Goal: Task Accomplishment & Management: Use online tool/utility

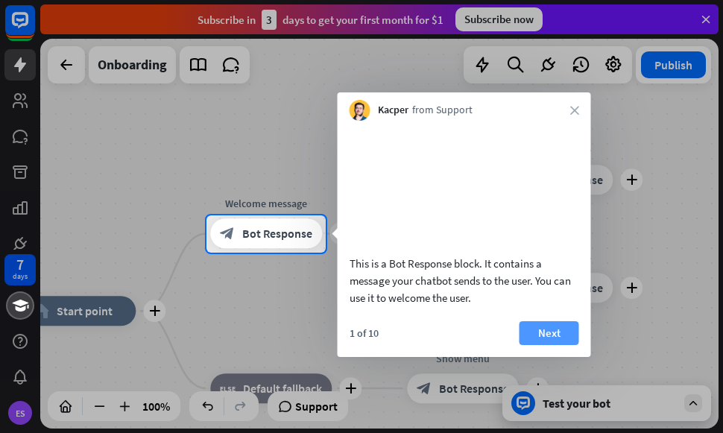
click at [551, 345] on button "Next" at bounding box center [549, 333] width 60 height 24
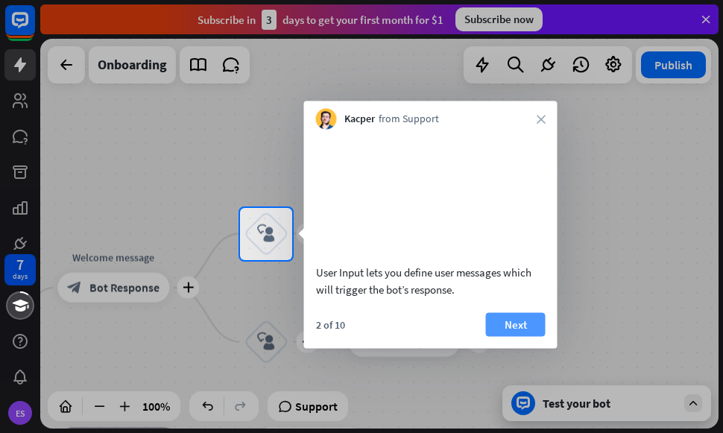
click at [533, 336] on button "Next" at bounding box center [516, 324] width 60 height 24
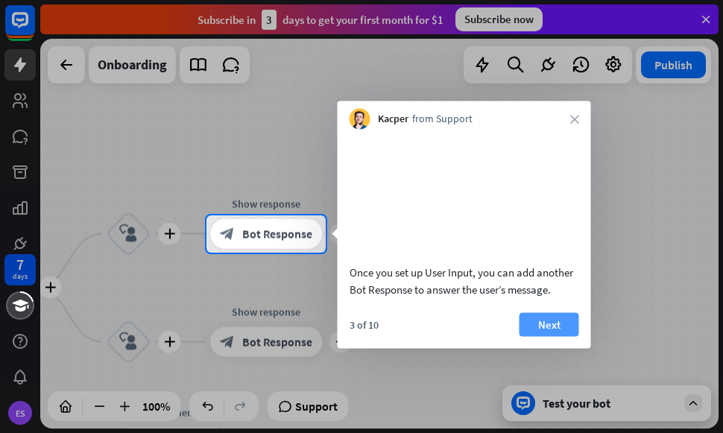
click at [551, 336] on button "Next" at bounding box center [549, 324] width 60 height 24
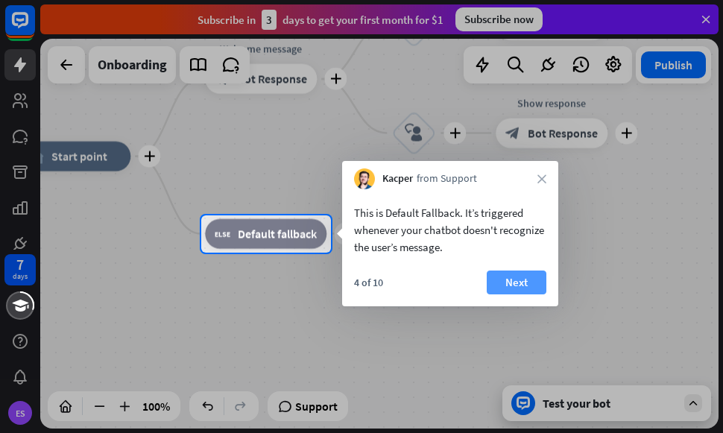
click at [524, 285] on button "Next" at bounding box center [516, 282] width 60 height 24
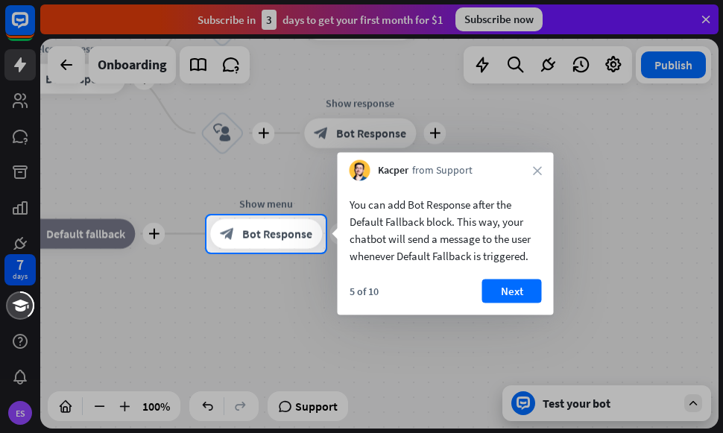
click at [524, 285] on button "Next" at bounding box center [512, 291] width 60 height 24
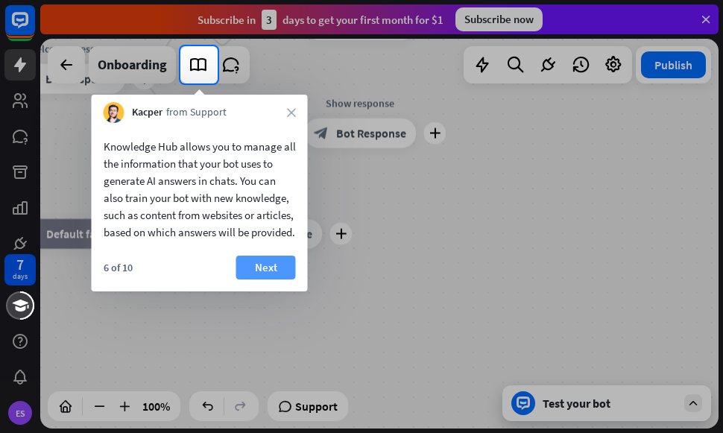
click at [272, 279] on button "Next" at bounding box center [266, 268] width 60 height 24
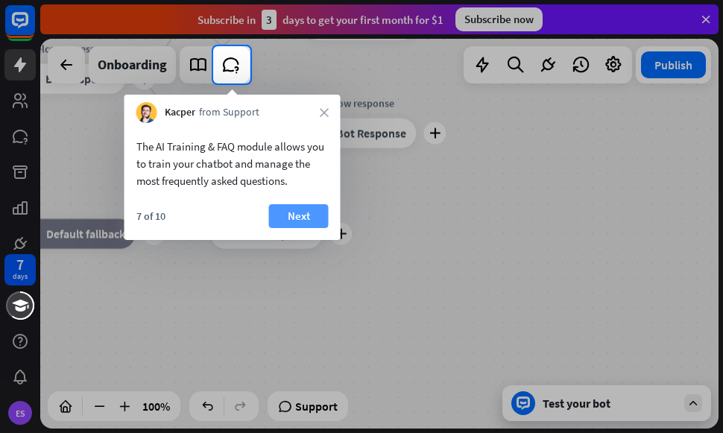
click at [304, 209] on button "Next" at bounding box center [299, 216] width 60 height 24
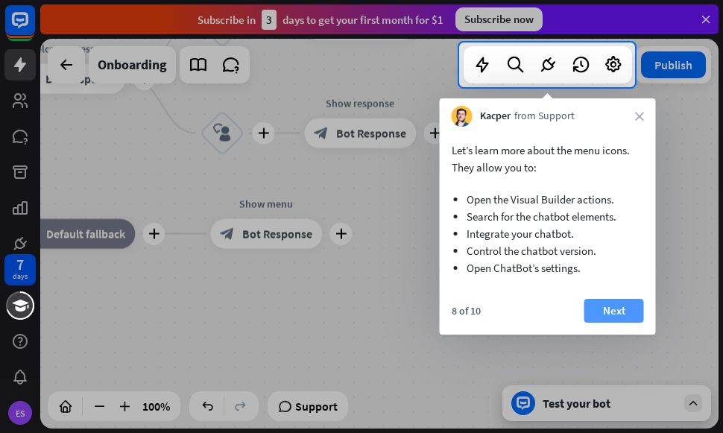
click at [612, 306] on button "Next" at bounding box center [614, 311] width 60 height 24
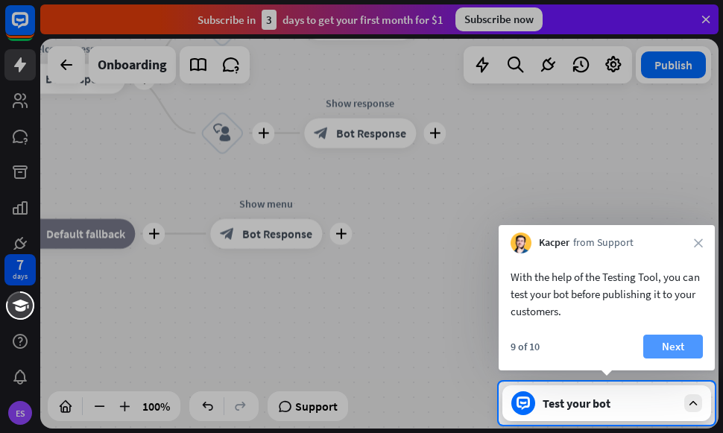
click at [674, 345] on button "Next" at bounding box center [673, 346] width 60 height 24
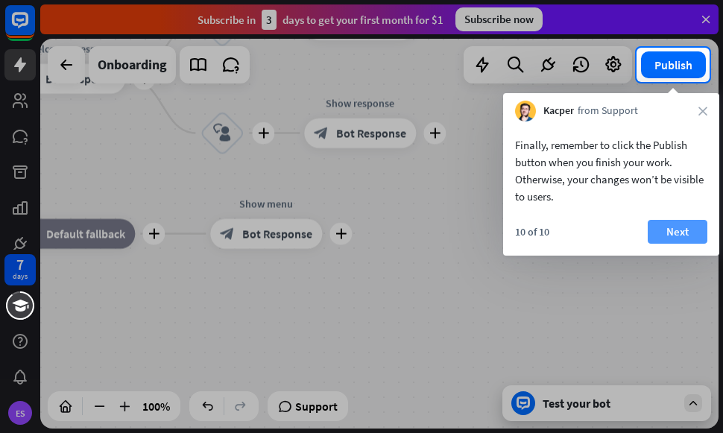
click at [677, 238] on button "Next" at bounding box center [677, 232] width 60 height 24
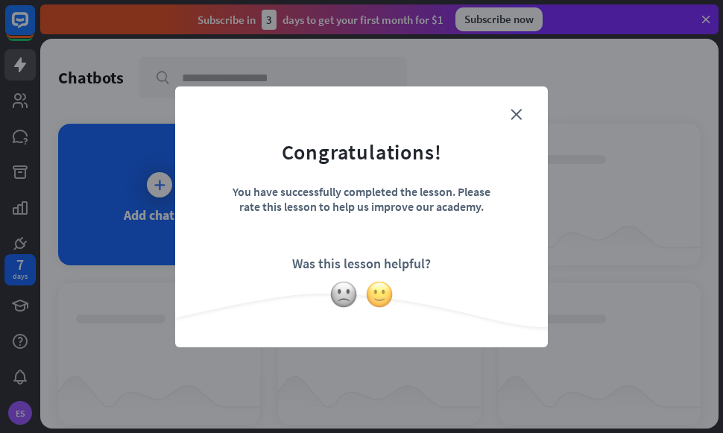
click at [378, 294] on img at bounding box center [379, 294] width 28 height 28
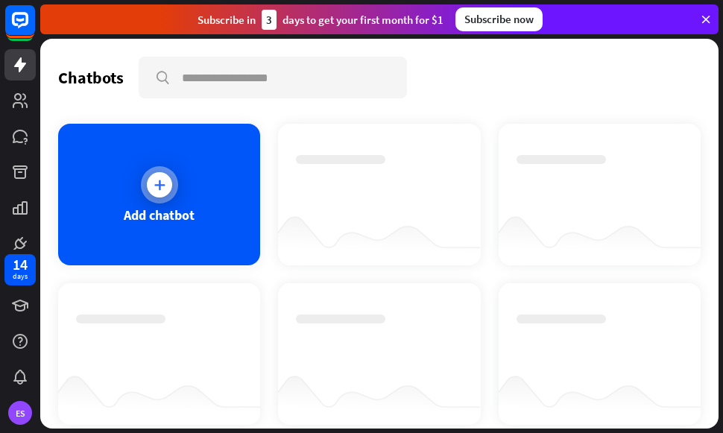
click at [164, 176] on div at bounding box center [159, 184] width 25 height 25
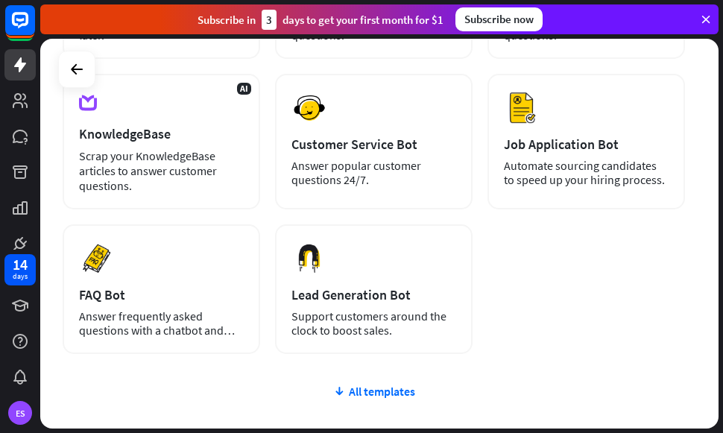
scroll to position [264, 0]
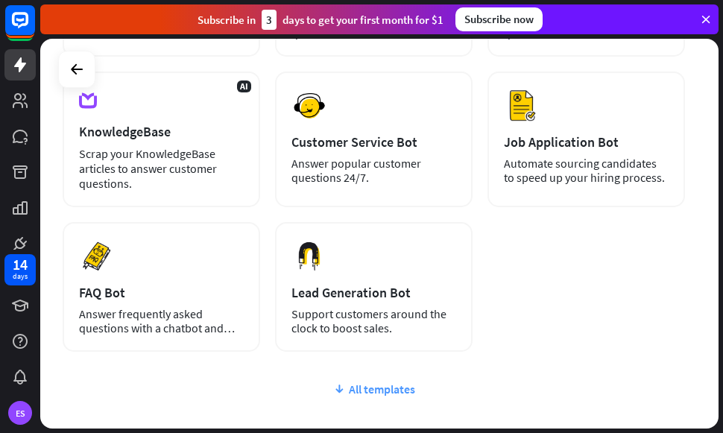
click at [345, 386] on icon at bounding box center [339, 388] width 12 height 15
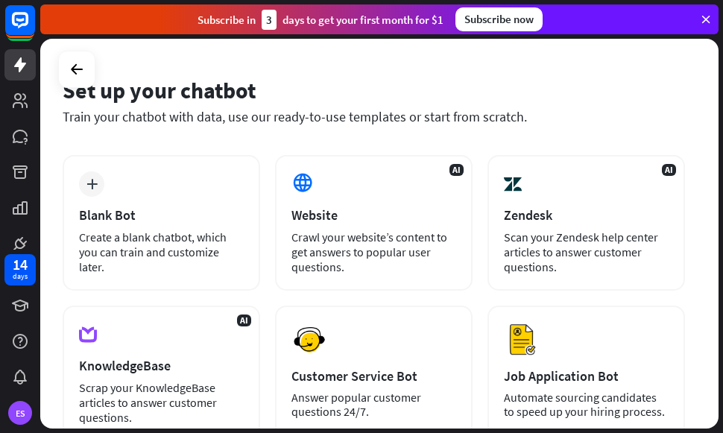
scroll to position [0, 0]
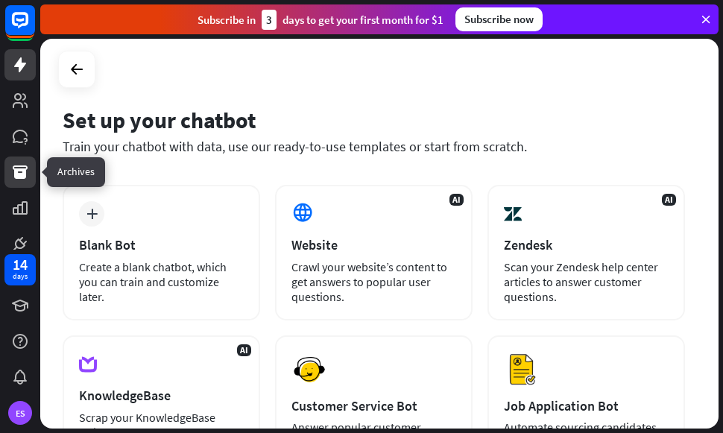
click at [19, 168] on icon at bounding box center [20, 171] width 15 height 13
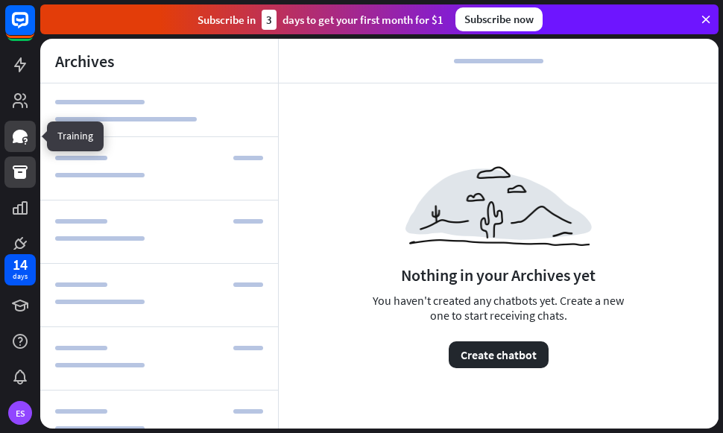
click at [22, 133] on icon at bounding box center [20, 136] width 15 height 13
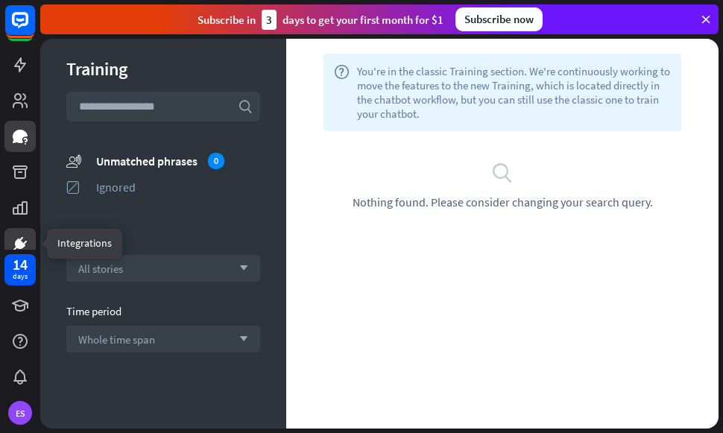
click at [27, 242] on icon at bounding box center [20, 244] width 18 height 18
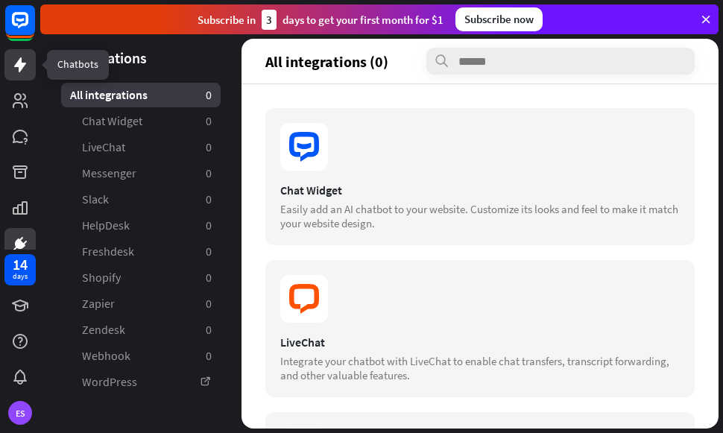
click at [19, 71] on icon at bounding box center [20, 64] width 12 height 15
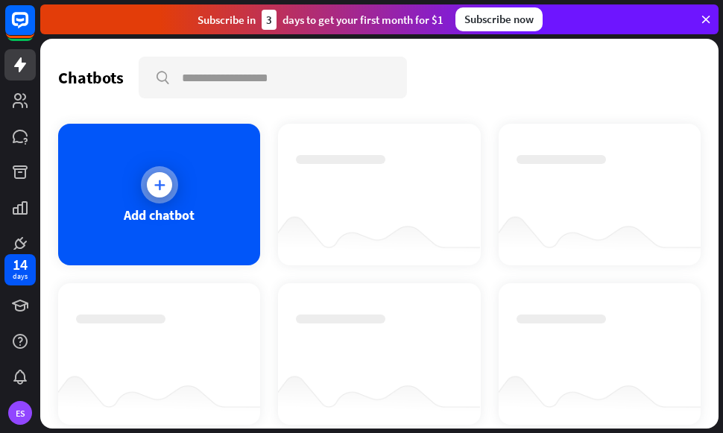
click at [163, 185] on icon at bounding box center [159, 184] width 15 height 15
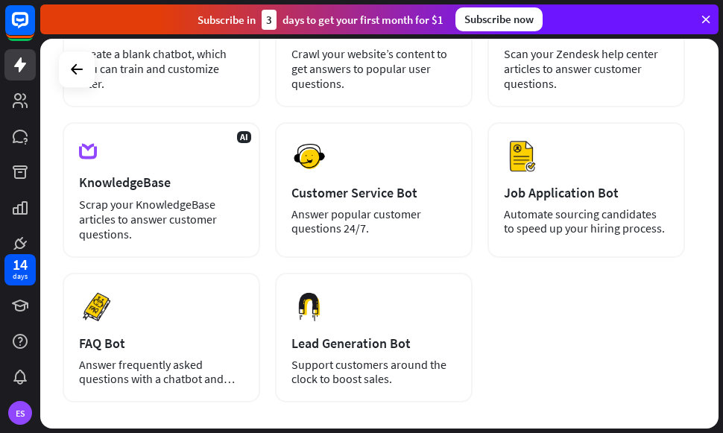
scroll to position [216, 0]
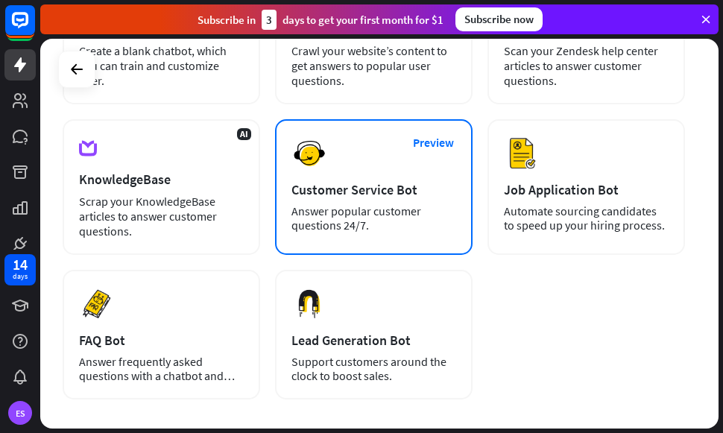
click at [337, 197] on div "Customer Service Bot" at bounding box center [373, 189] width 165 height 17
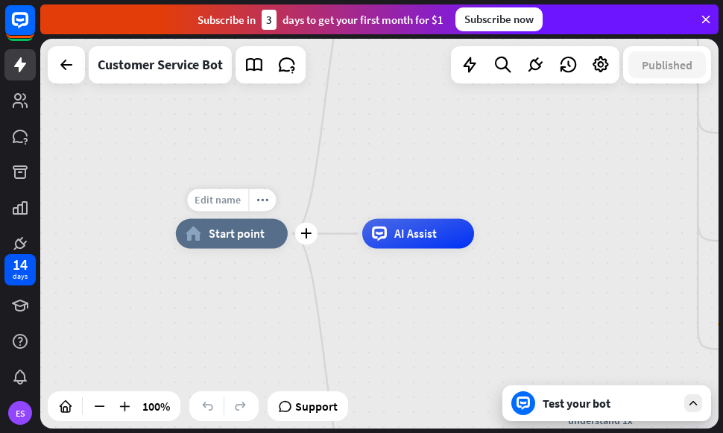
click at [218, 202] on span "Edit name" at bounding box center [217, 199] width 46 height 13
click at [279, 204] on input "text" at bounding box center [232, 200] width 104 height 21
click at [226, 206] on span "Edit name" at bounding box center [217, 199] width 46 height 13
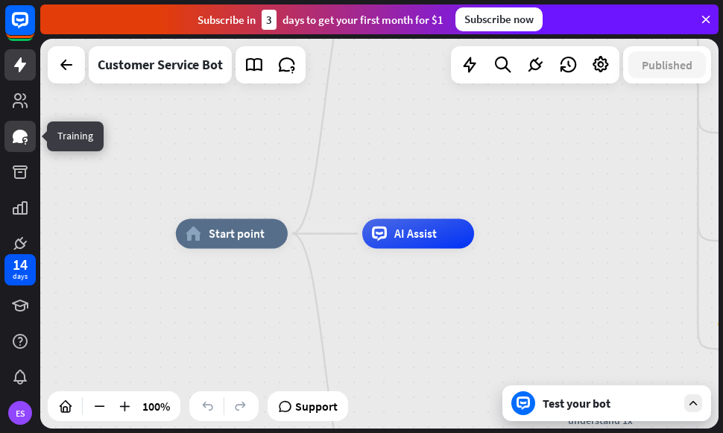
click at [19, 136] on icon at bounding box center [20, 136] width 15 height 13
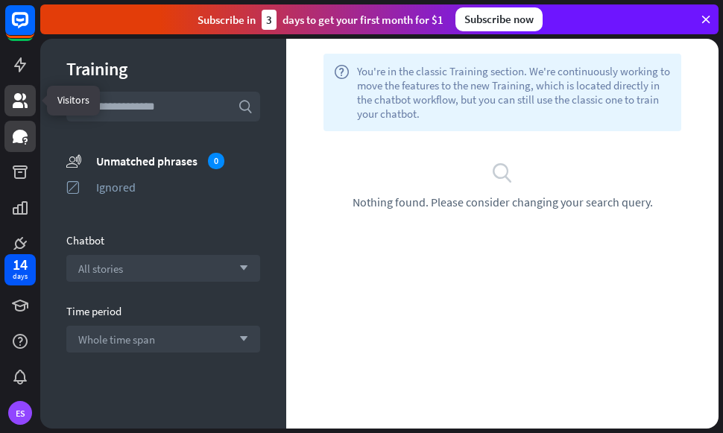
click at [20, 106] on icon at bounding box center [20, 100] width 15 height 15
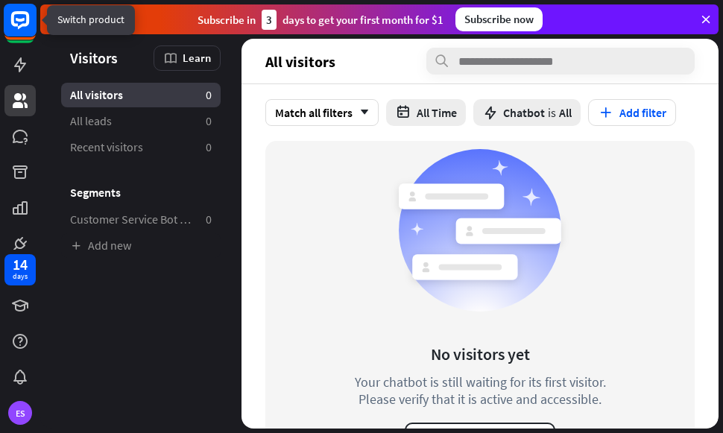
click at [16, 40] on icon at bounding box center [20, 24] width 33 height 33
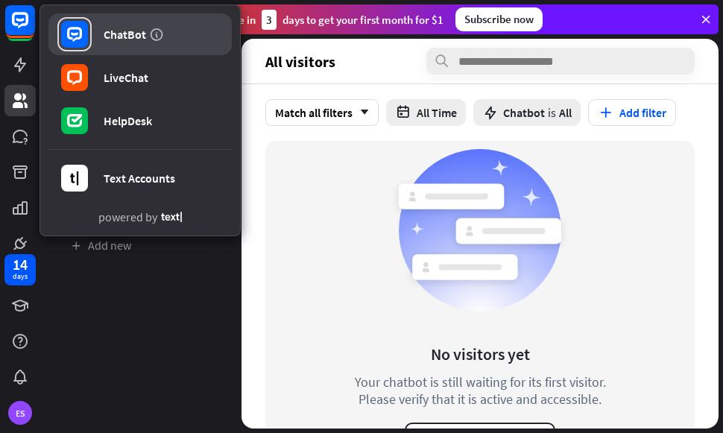
click at [124, 28] on div "ChatBot" at bounding box center [125, 34] width 42 height 15
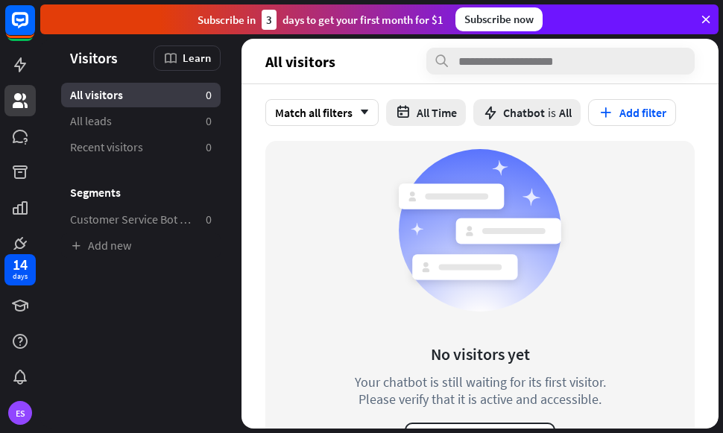
click at [706, 19] on icon at bounding box center [705, 19] width 13 height 13
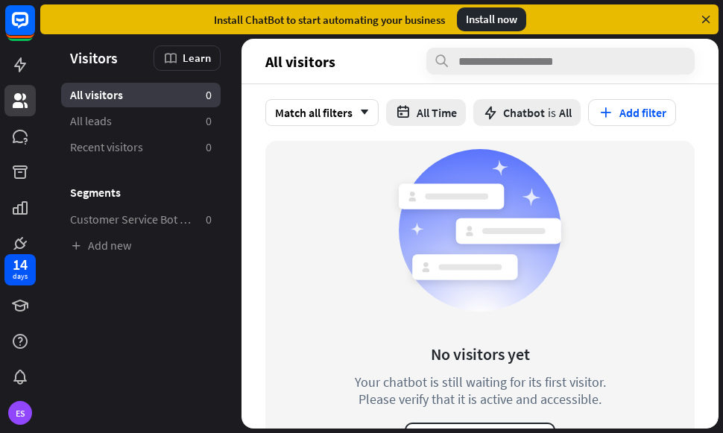
click at [705, 14] on icon at bounding box center [705, 19] width 13 height 13
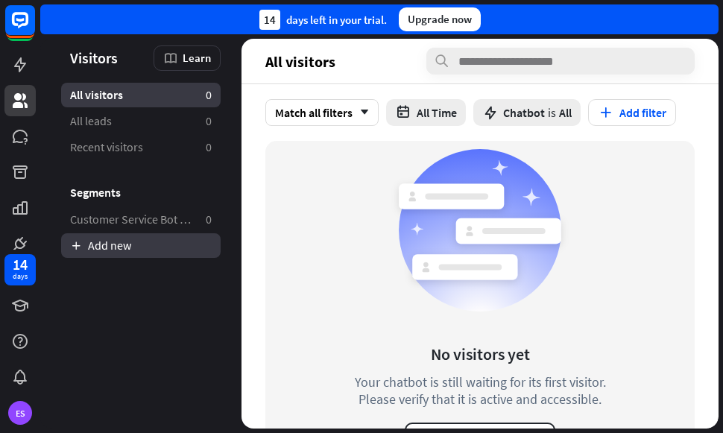
click at [184, 256] on link "Add new" at bounding box center [140, 245] width 159 height 25
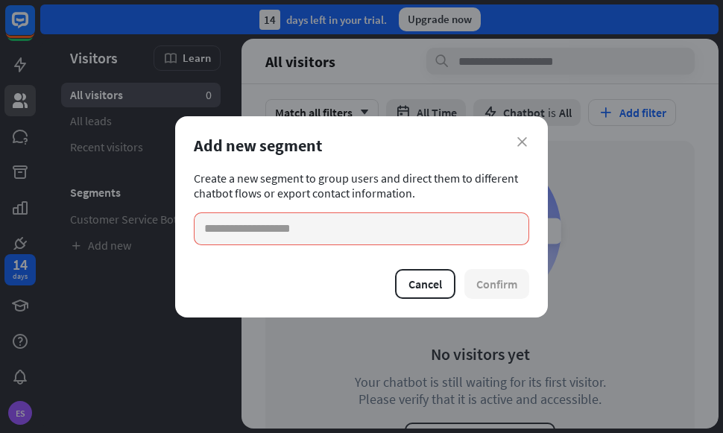
click at [527, 145] on div "Add new segment" at bounding box center [361, 145] width 335 height 21
click at [521, 142] on icon "close" at bounding box center [522, 142] width 10 height 10
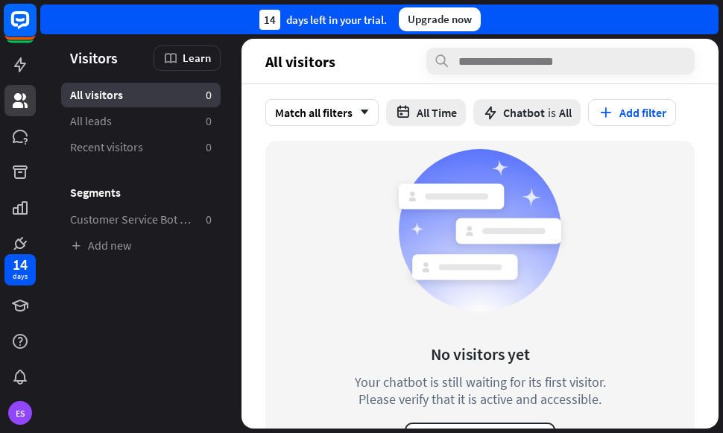
click at [19, 22] on rect at bounding box center [20, 20] width 33 height 33
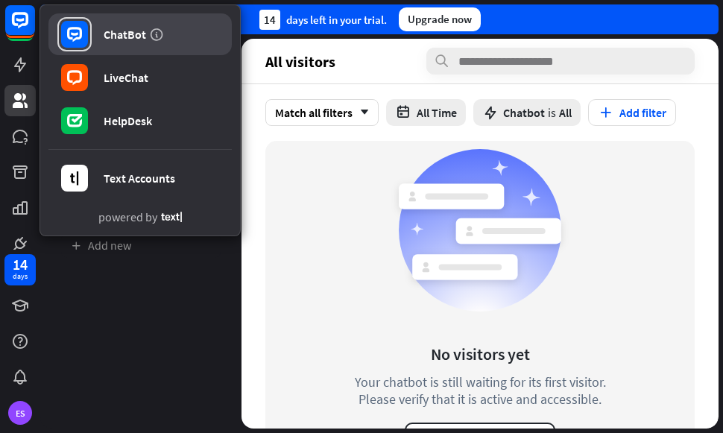
click at [129, 33] on div "ChatBot" at bounding box center [125, 34] width 42 height 15
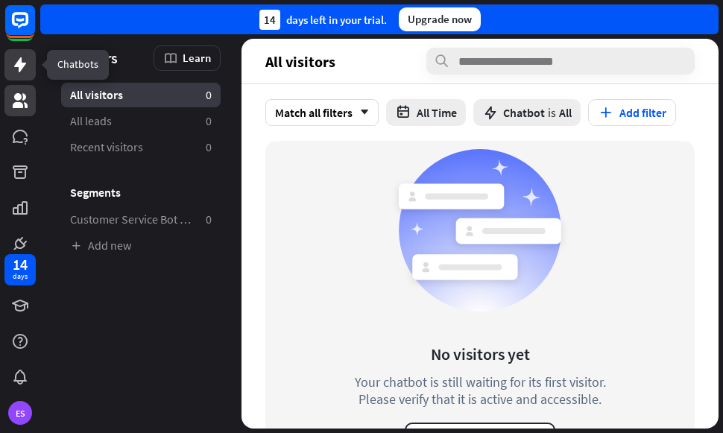
click at [20, 64] on icon at bounding box center [20, 64] width 12 height 15
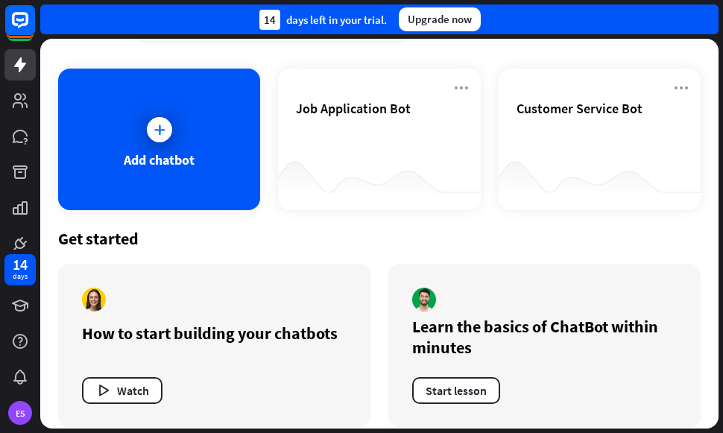
scroll to position [58, 0]
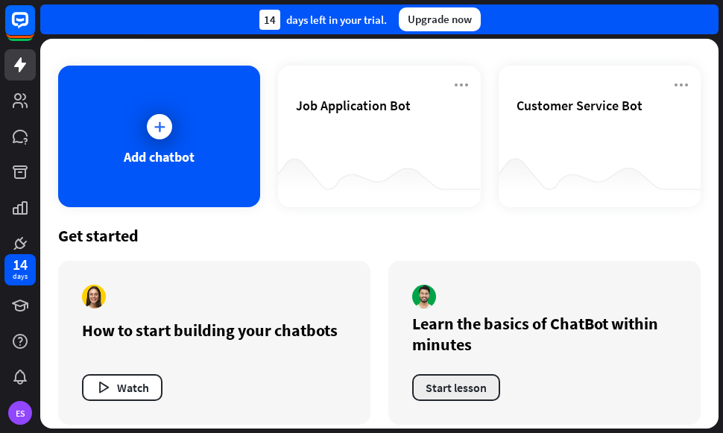
click at [466, 387] on button "Start lesson" at bounding box center [456, 387] width 88 height 27
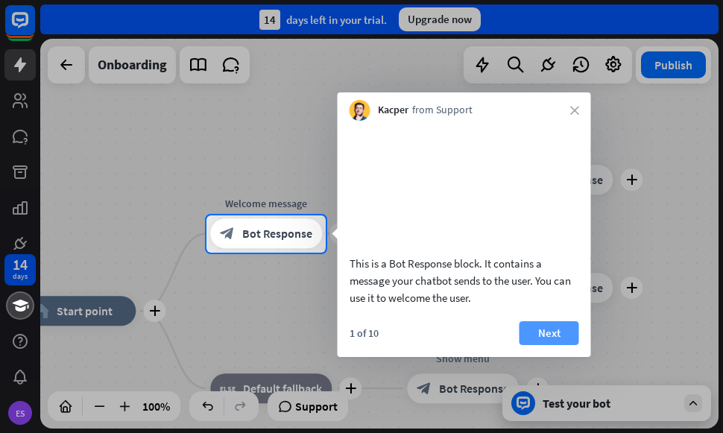
click at [539, 345] on button "Next" at bounding box center [549, 333] width 60 height 24
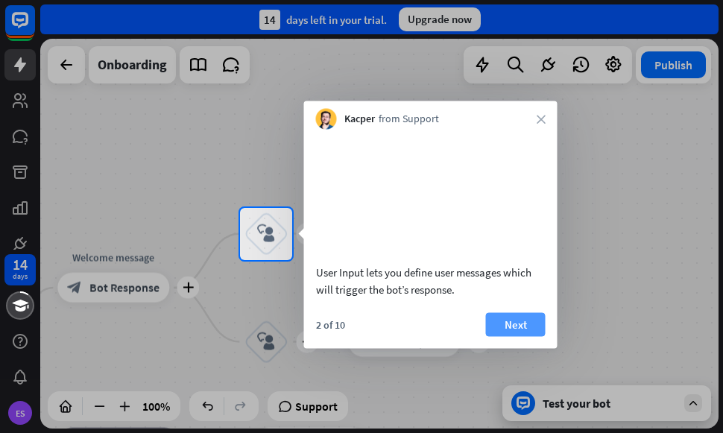
click at [519, 336] on button "Next" at bounding box center [516, 324] width 60 height 24
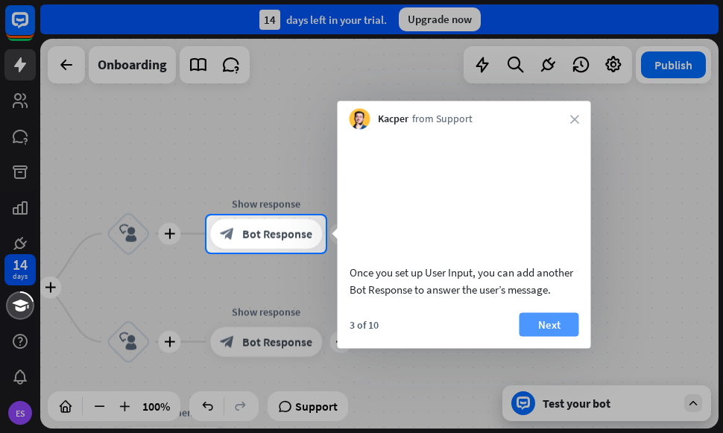
click at [542, 336] on button "Next" at bounding box center [549, 324] width 60 height 24
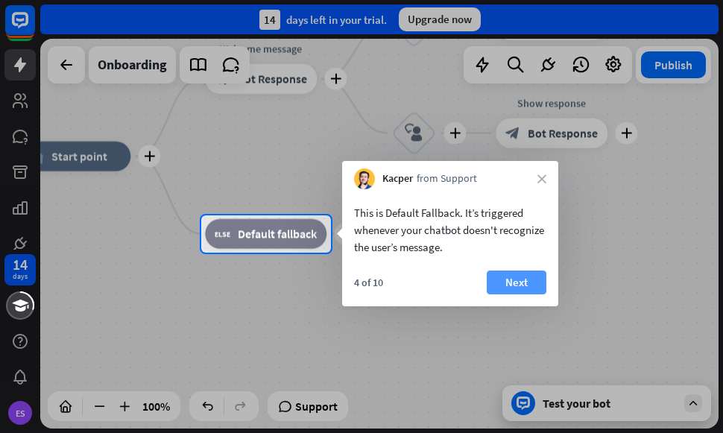
click at [525, 287] on button "Next" at bounding box center [516, 282] width 60 height 24
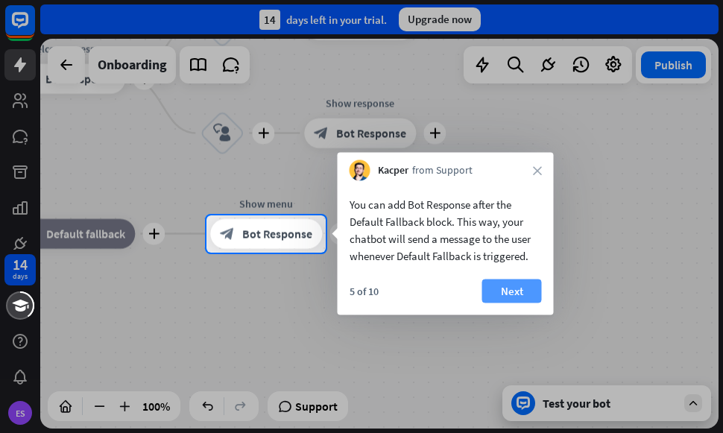
click at [516, 287] on button "Next" at bounding box center [512, 291] width 60 height 24
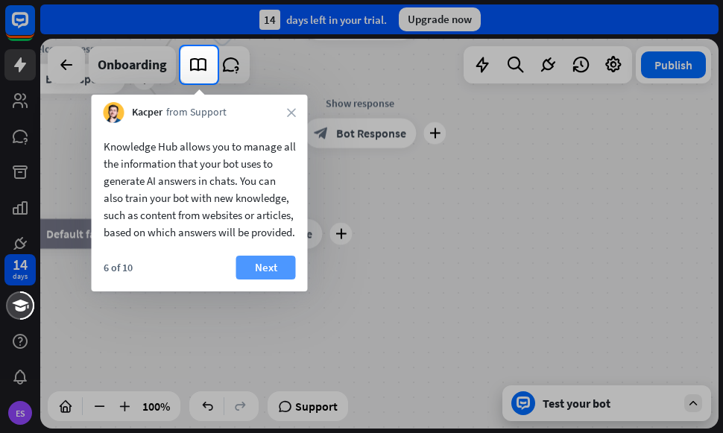
click at [261, 279] on button "Next" at bounding box center [266, 268] width 60 height 24
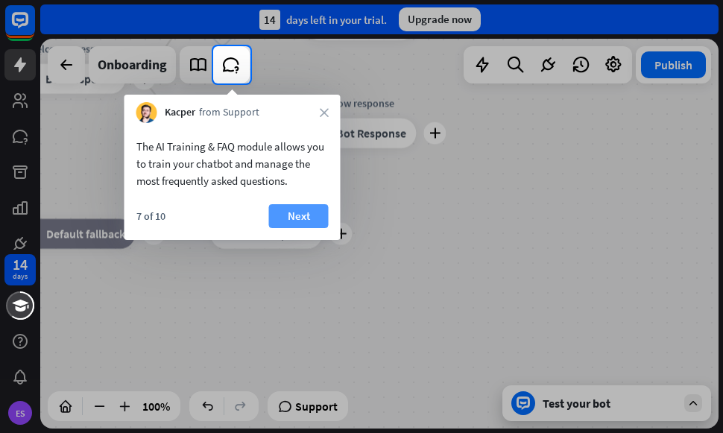
click at [304, 223] on button "Next" at bounding box center [299, 216] width 60 height 24
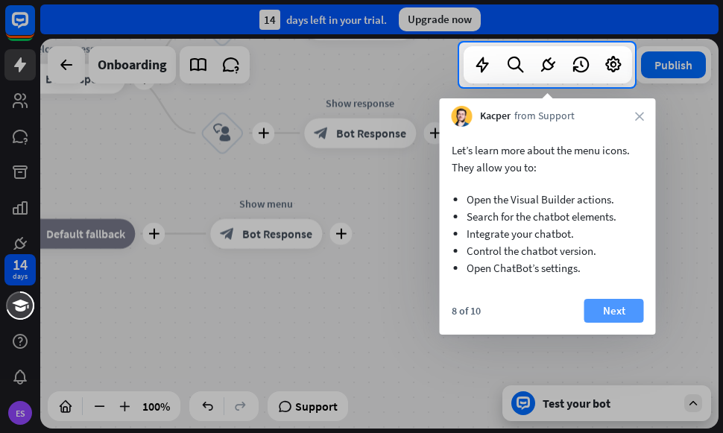
click at [612, 308] on button "Next" at bounding box center [614, 311] width 60 height 24
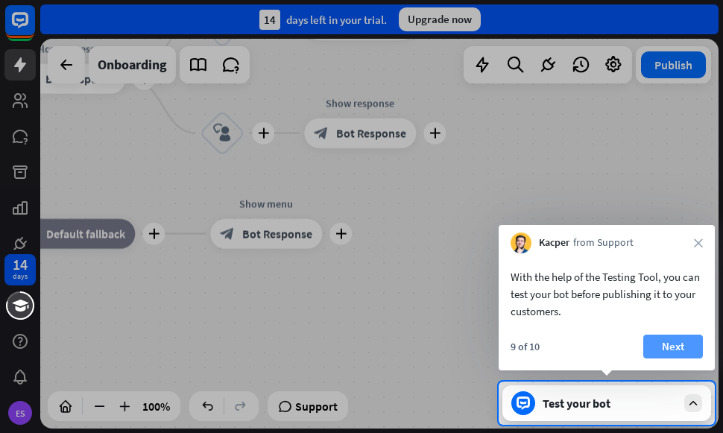
click at [673, 344] on button "Next" at bounding box center [673, 346] width 60 height 24
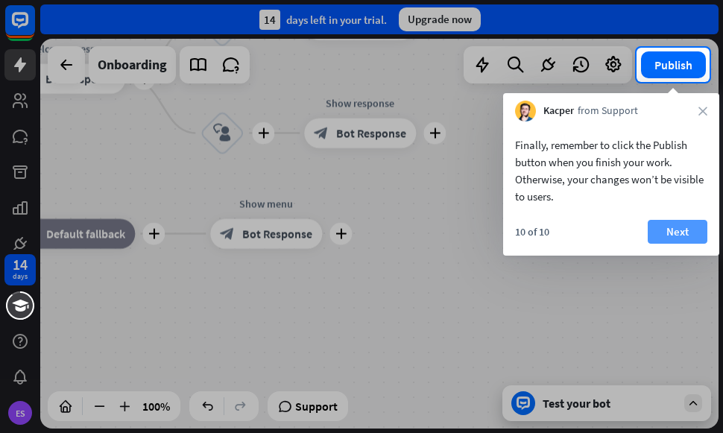
click at [685, 238] on button "Next" at bounding box center [677, 232] width 60 height 24
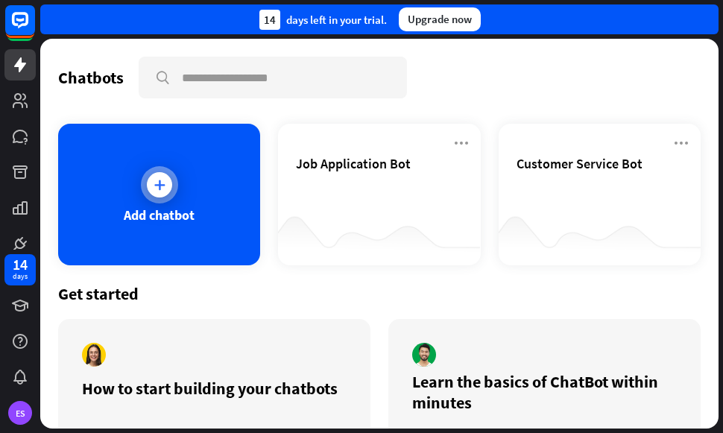
click at [166, 183] on icon at bounding box center [159, 184] width 15 height 15
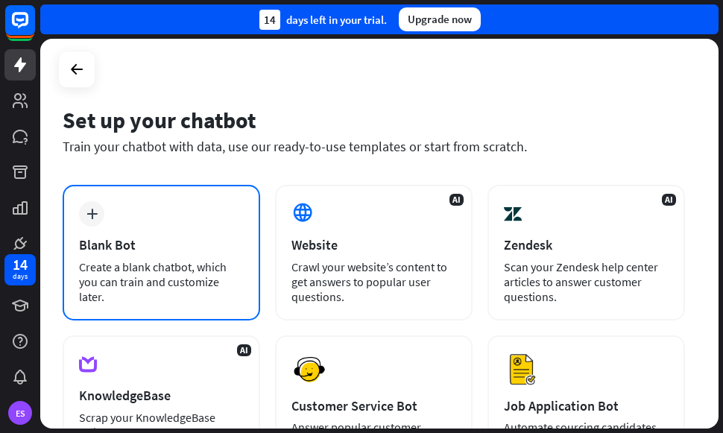
click at [86, 216] on icon "plus" at bounding box center [91, 214] width 11 height 10
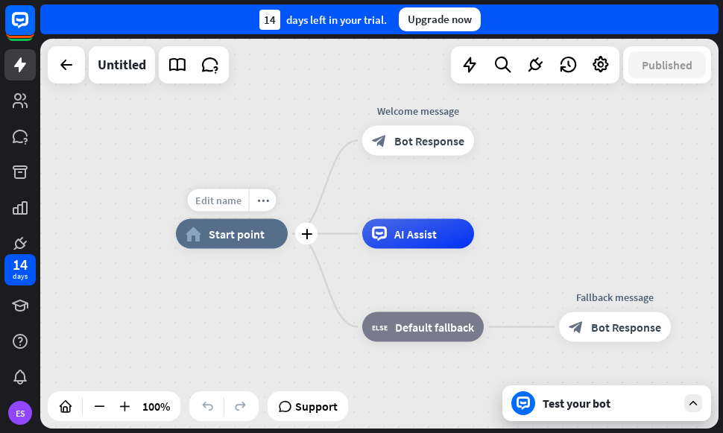
click at [232, 204] on span "Edit name" at bounding box center [218, 200] width 46 height 13
type input "*"
type input "********"
click at [279, 267] on div "******** plus home_2 Start point Welcome message block_bot_response Bot Respons…" at bounding box center [379, 234] width 678 height 390
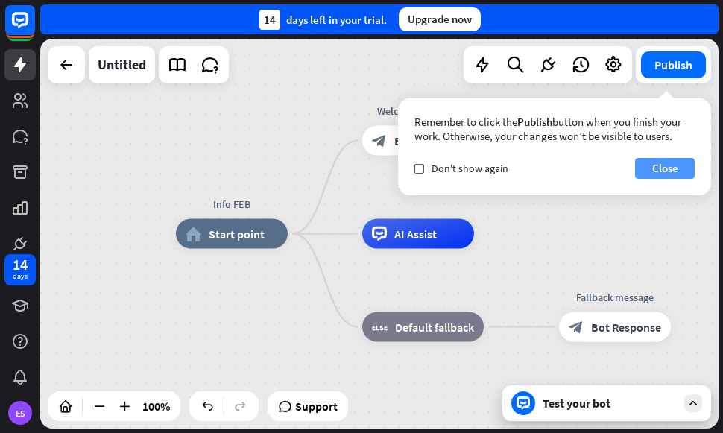
click at [665, 171] on button "Close" at bounding box center [665, 168] width 60 height 21
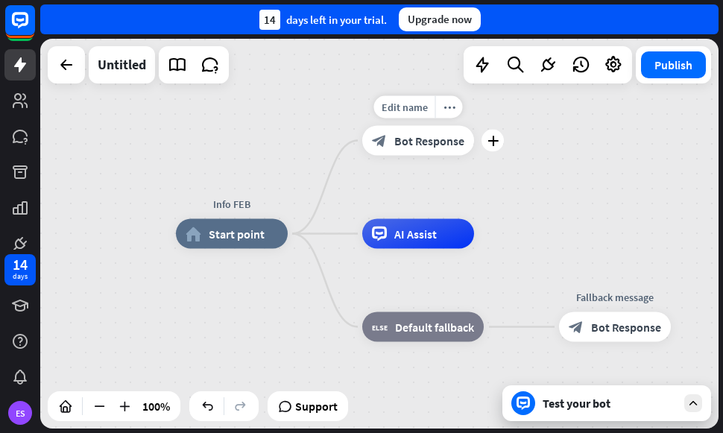
click at [425, 147] on span "Bot Response" at bounding box center [429, 140] width 70 height 15
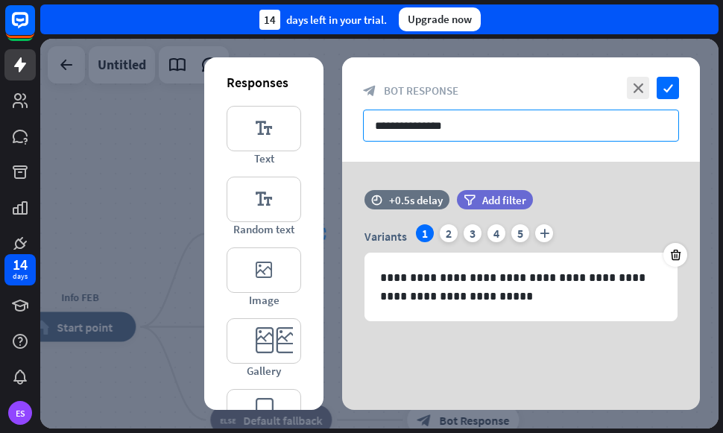
click at [485, 133] on input "**********" at bounding box center [521, 126] width 316 height 32
drag, startPoint x: 485, startPoint y: 133, endPoint x: 369, endPoint y: 125, distance: 116.5
click at [369, 125] on input "**********" at bounding box center [521, 126] width 316 height 32
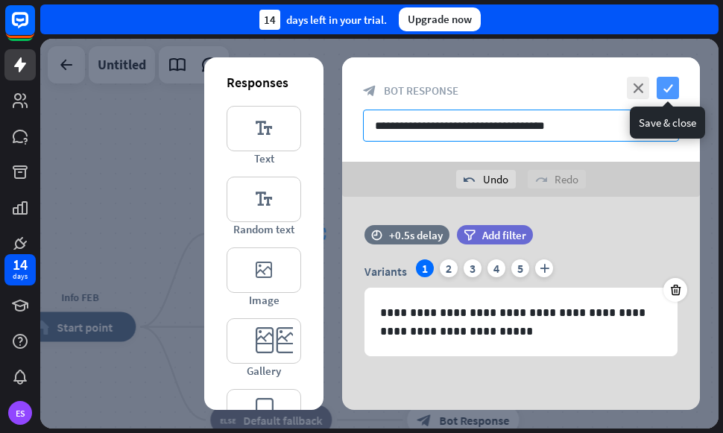
type input "**********"
click at [673, 83] on icon "check" at bounding box center [667, 88] width 22 height 22
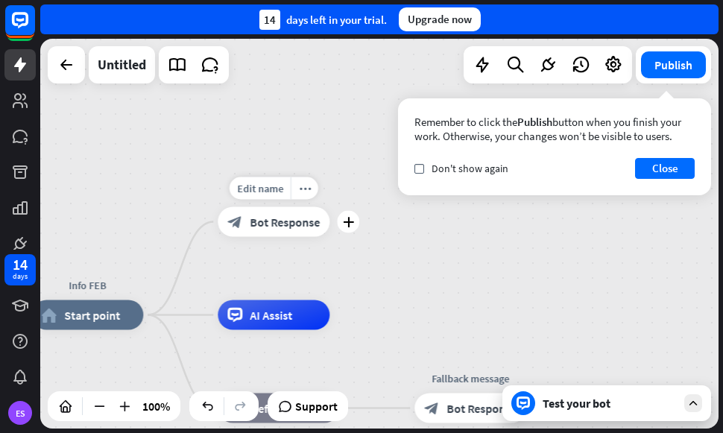
click at [296, 224] on span "Bot Response" at bounding box center [285, 222] width 70 height 15
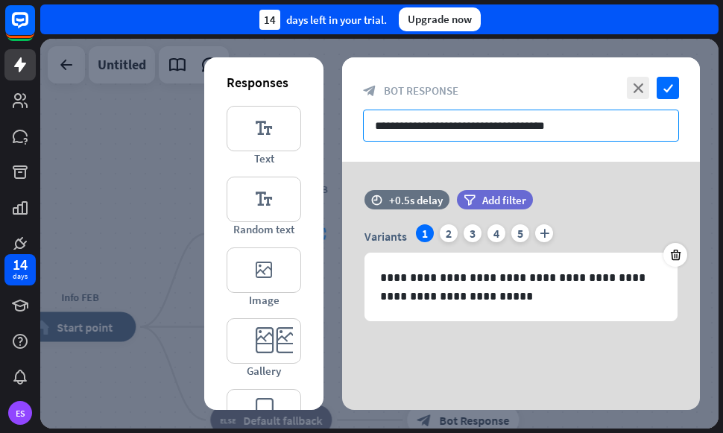
click at [586, 127] on input "**********" at bounding box center [521, 126] width 316 height 32
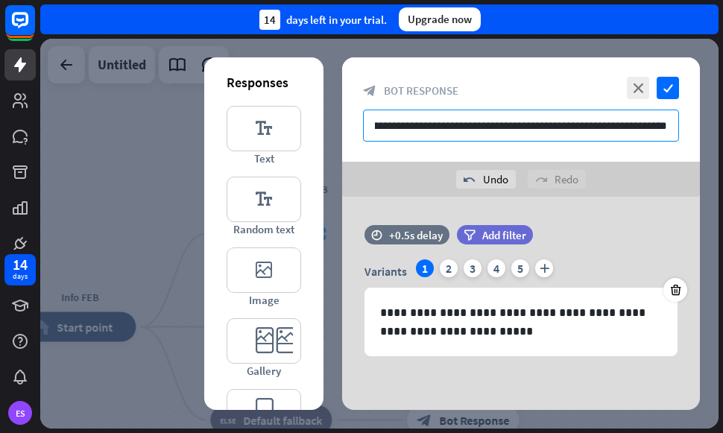
scroll to position [0, 31]
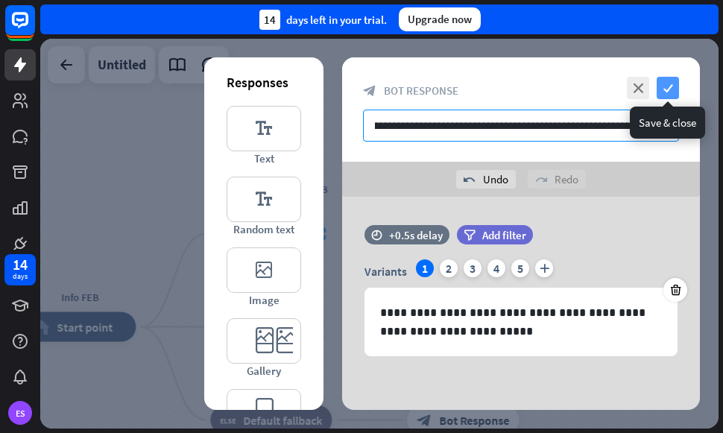
type input "**********"
click at [669, 84] on icon "check" at bounding box center [667, 88] width 22 height 22
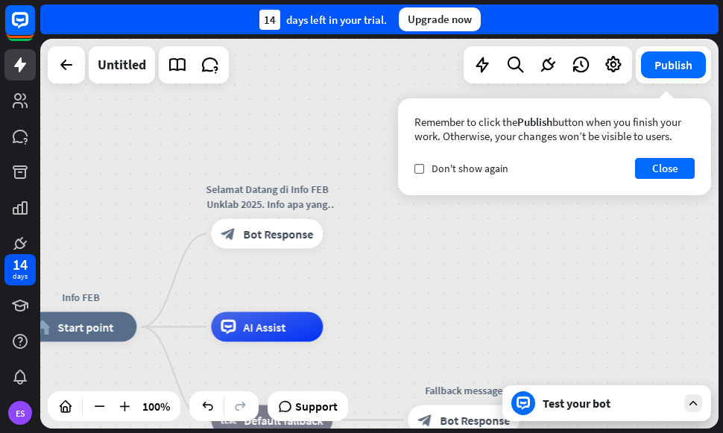
click at [561, 407] on div "Test your bot" at bounding box center [609, 403] width 134 height 15
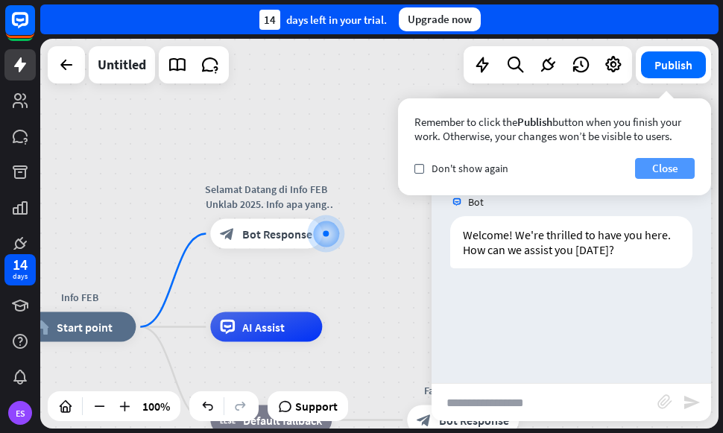
click at [661, 172] on button "Close" at bounding box center [665, 168] width 60 height 21
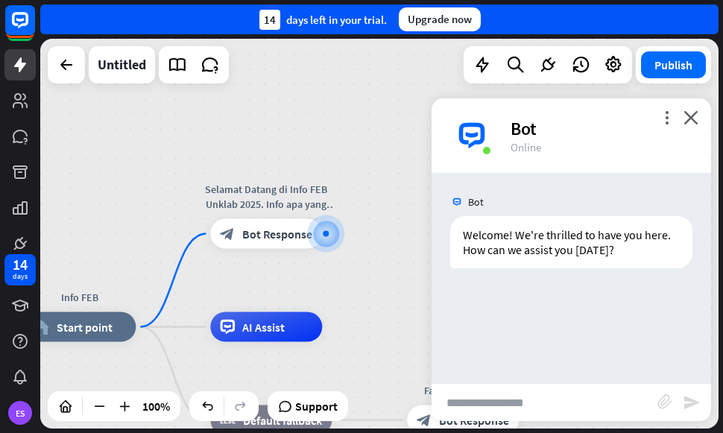
click at [486, 399] on input "text" at bounding box center [544, 402] width 226 height 37
type input "**********"
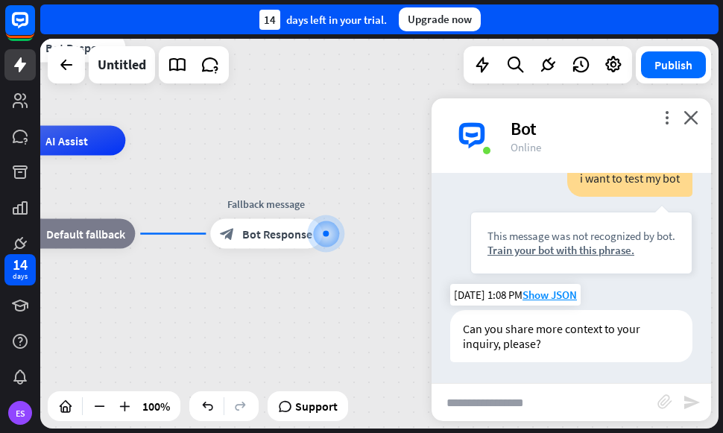
scroll to position [146, 0]
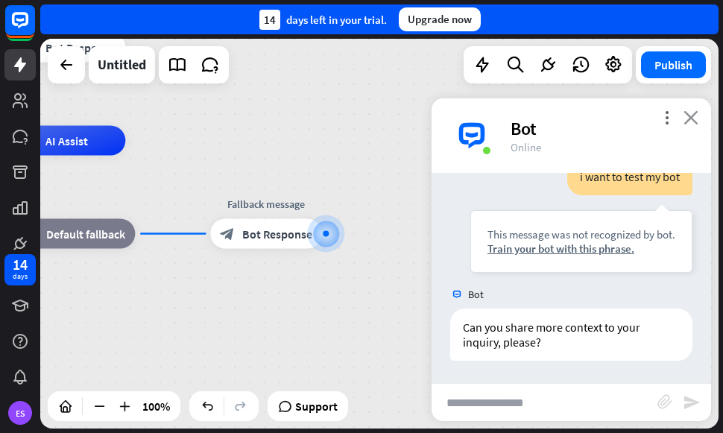
click at [694, 116] on icon "close" at bounding box center [690, 117] width 15 height 14
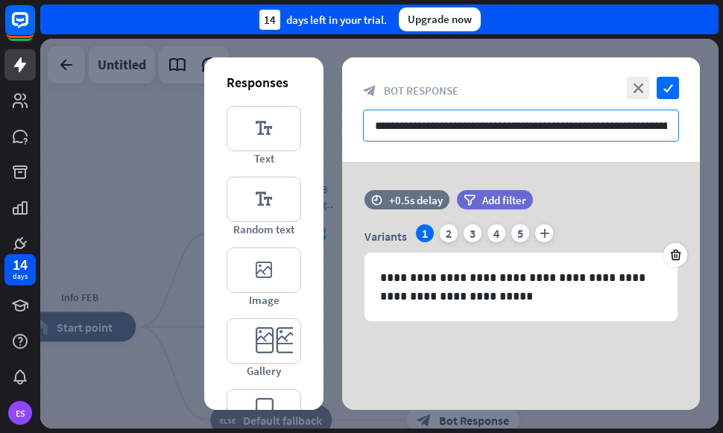
click at [619, 121] on input "**********" at bounding box center [521, 126] width 316 height 32
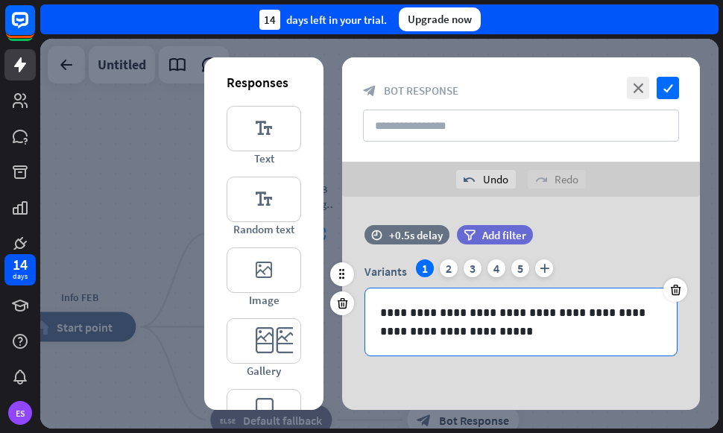
click at [488, 340] on div "**********" at bounding box center [520, 321] width 311 height 67
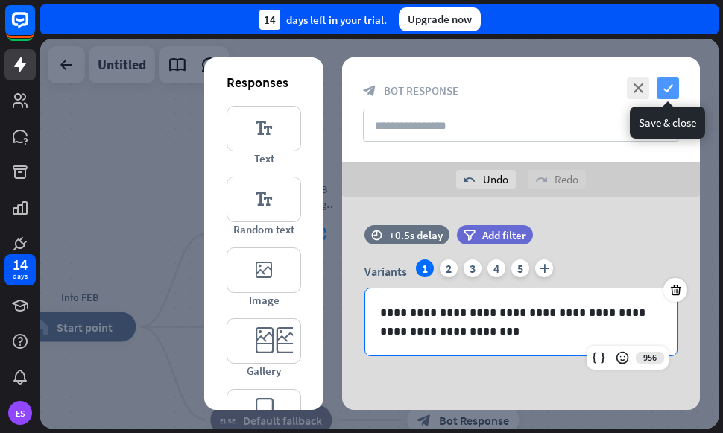
click at [671, 85] on icon "check" at bounding box center [667, 88] width 22 height 22
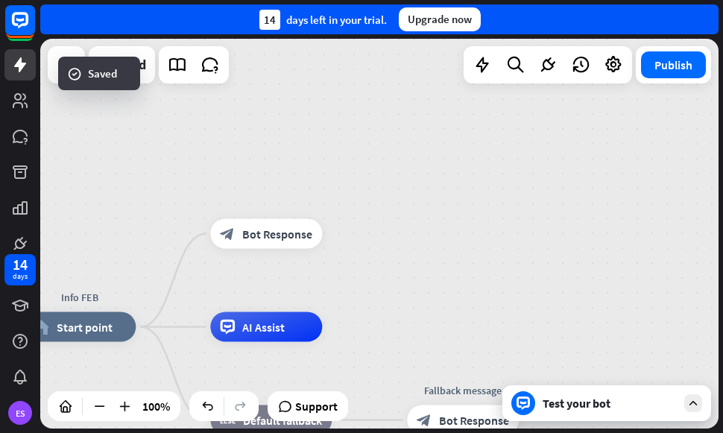
click at [594, 407] on div "Test your bot" at bounding box center [609, 403] width 134 height 15
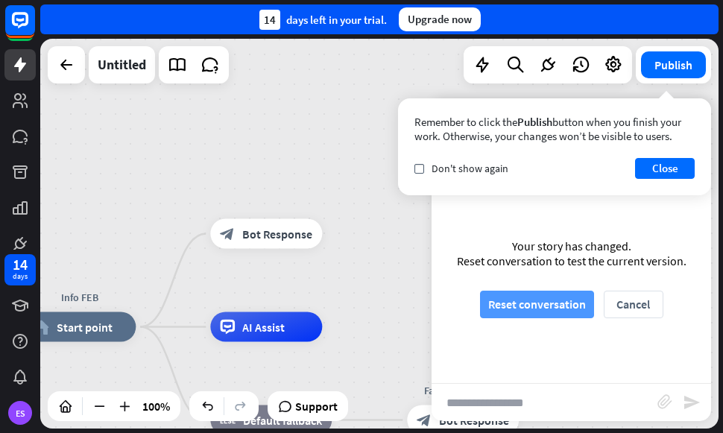
click at [574, 305] on button "Reset conversation" at bounding box center [537, 305] width 114 height 28
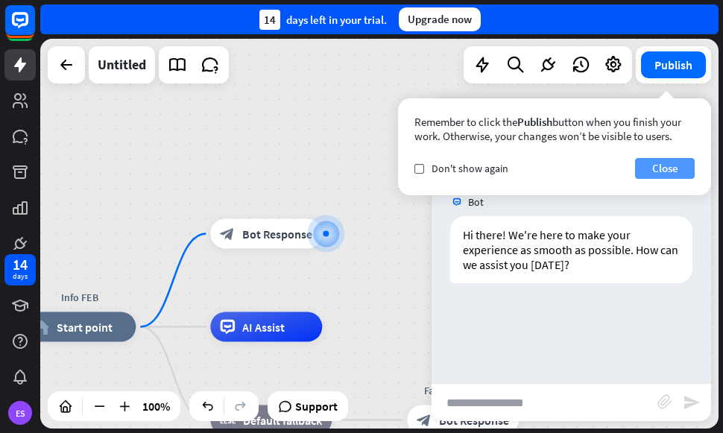
click at [681, 169] on button "Close" at bounding box center [665, 168] width 60 height 21
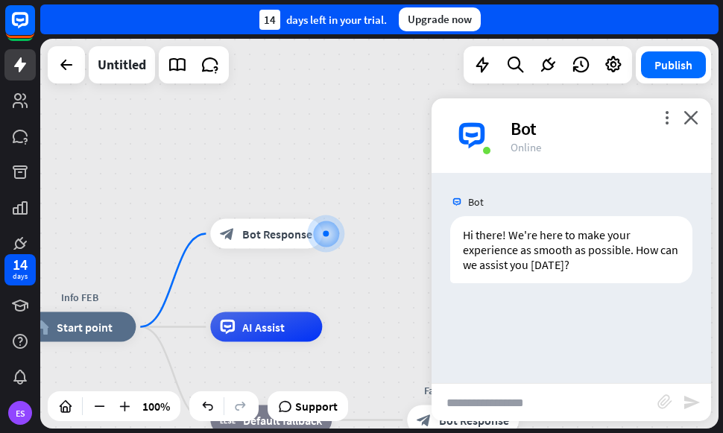
click at [495, 401] on input "text" at bounding box center [544, 402] width 226 height 37
type input "****"
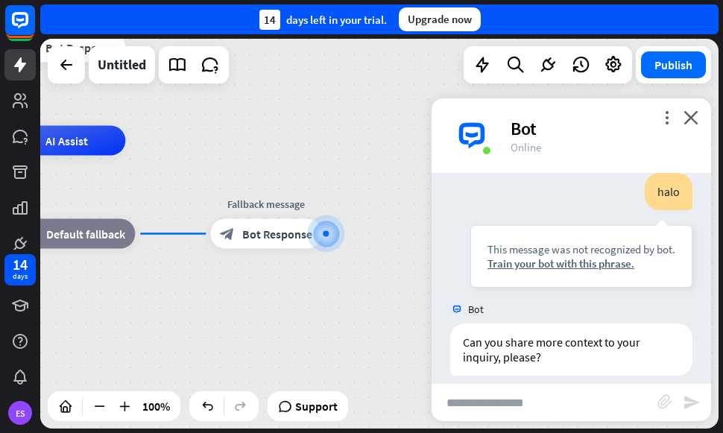
scroll to position [161, 0]
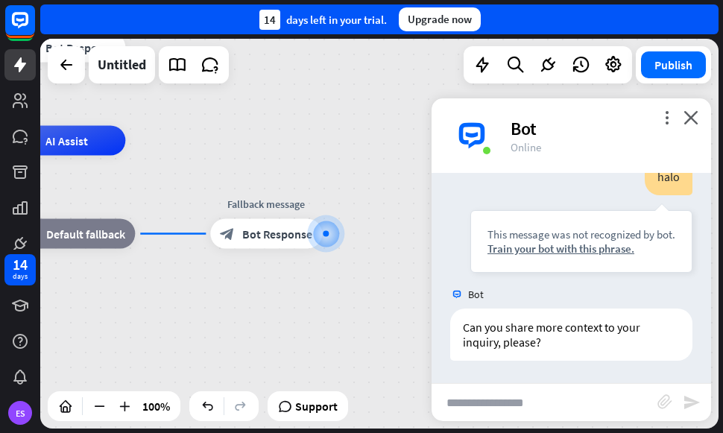
click at [495, 396] on input "text" at bounding box center [544, 402] width 226 height 37
type input "**********"
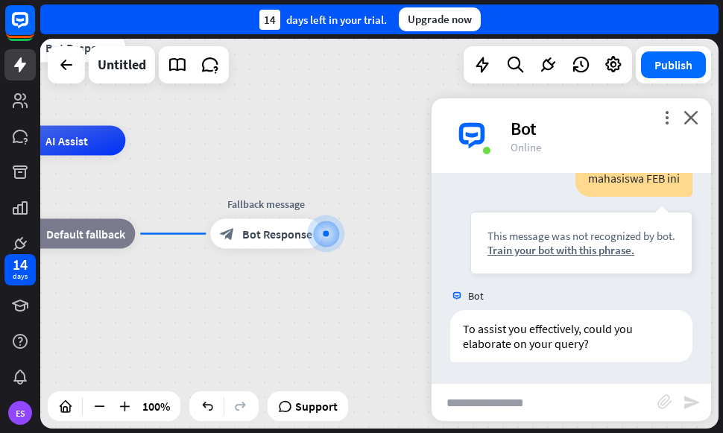
scroll to position [399, 0]
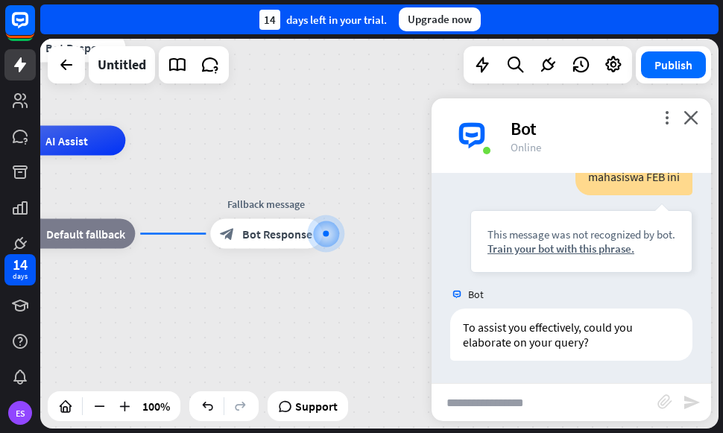
click at [682, 120] on div "Bot" at bounding box center [601, 128] width 183 height 23
click at [689, 120] on icon "close" at bounding box center [690, 117] width 15 height 14
